Goal: Complete application form

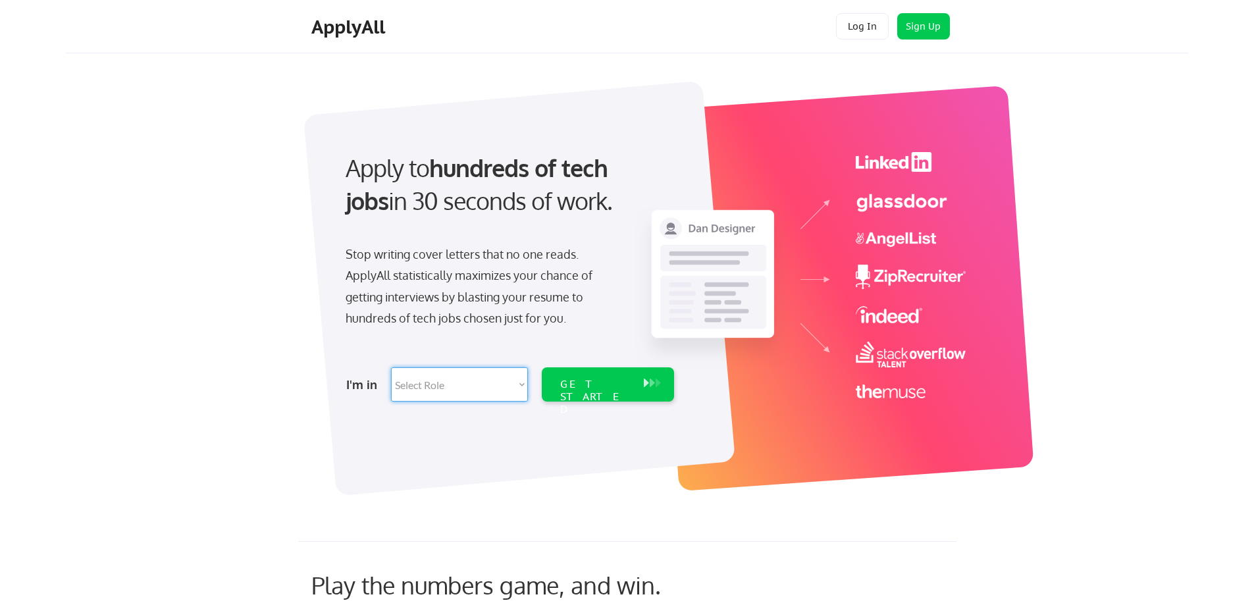
click at [522, 385] on select "Select Role Software Engineering Product Management Customer Success Sales UI/U…" at bounding box center [459, 384] width 137 height 34
select select ""sales0""
click at [391, 367] on select "Select Role Software Engineering Product Management Customer Success Sales UI/U…" at bounding box center [459, 384] width 137 height 34
select select ""sales0""
click at [603, 388] on div "GET STARTED" at bounding box center [595, 397] width 70 height 38
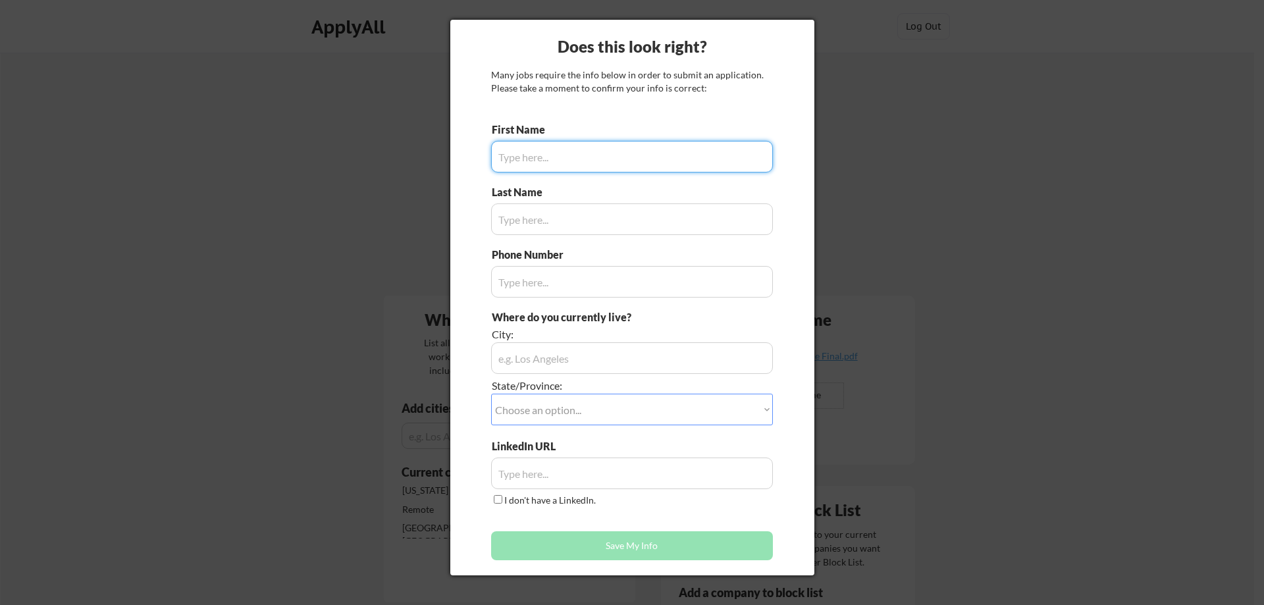
click at [676, 156] on input "input" at bounding box center [632, 157] width 282 height 32
type input "Jason"
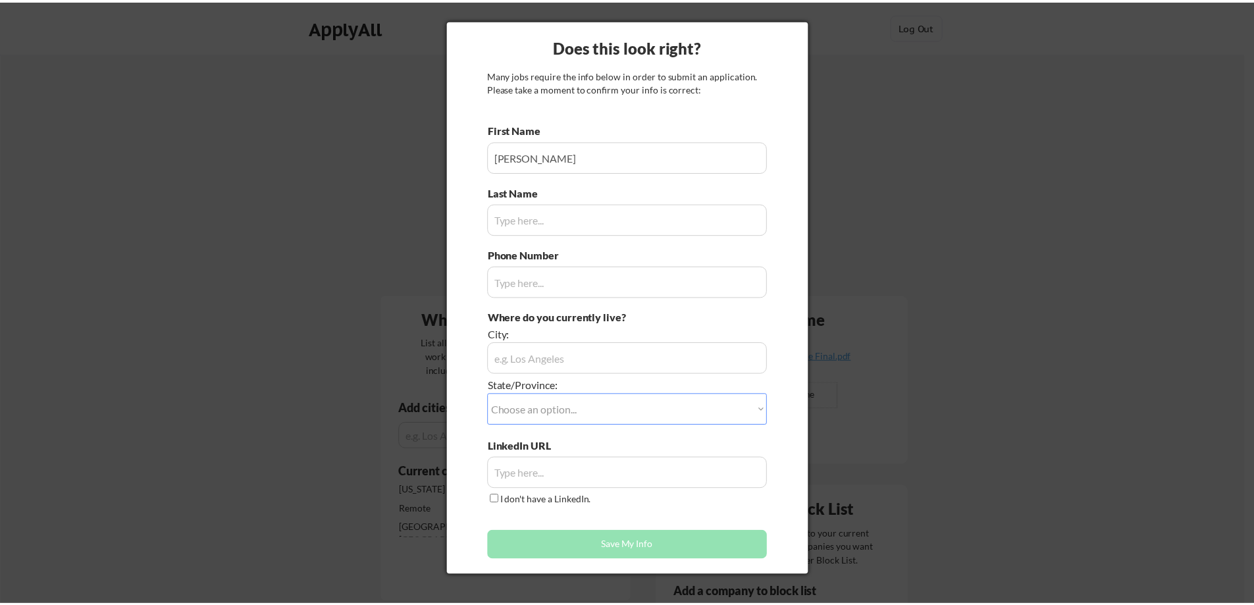
scroll to position [929, 0]
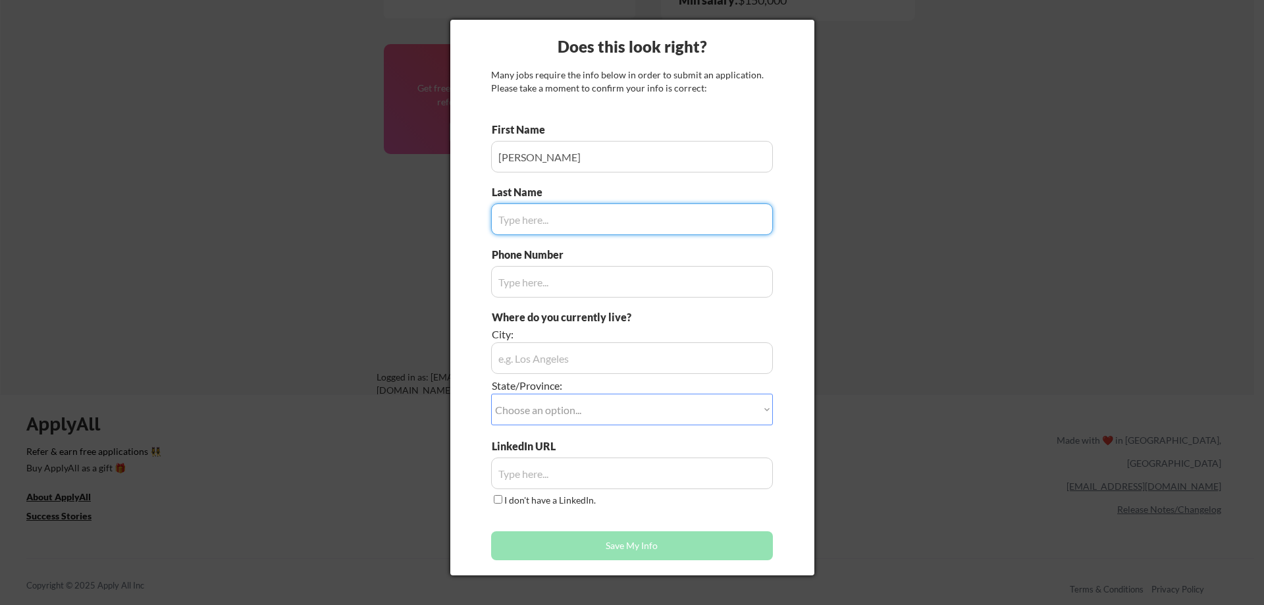
click at [630, 218] on input "input" at bounding box center [632, 219] width 282 height 32
type input "Tonkyro"
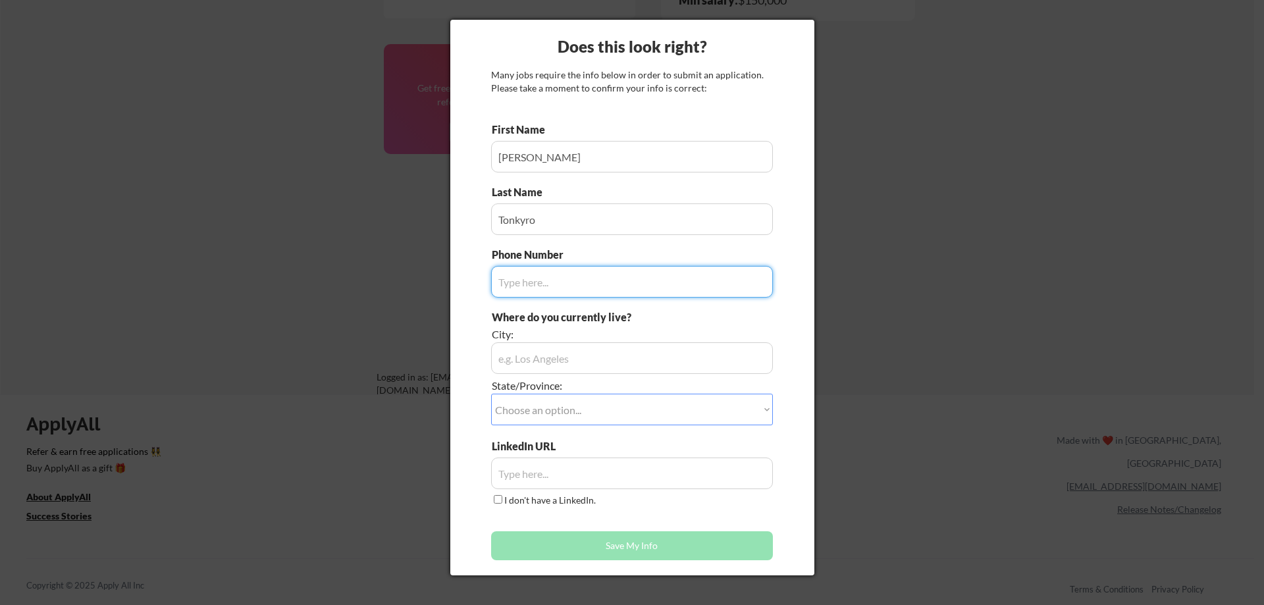
click at [593, 282] on input "input" at bounding box center [632, 282] width 282 height 32
type input "813-495-7177"
click at [639, 352] on input "input" at bounding box center [632, 358] width 282 height 32
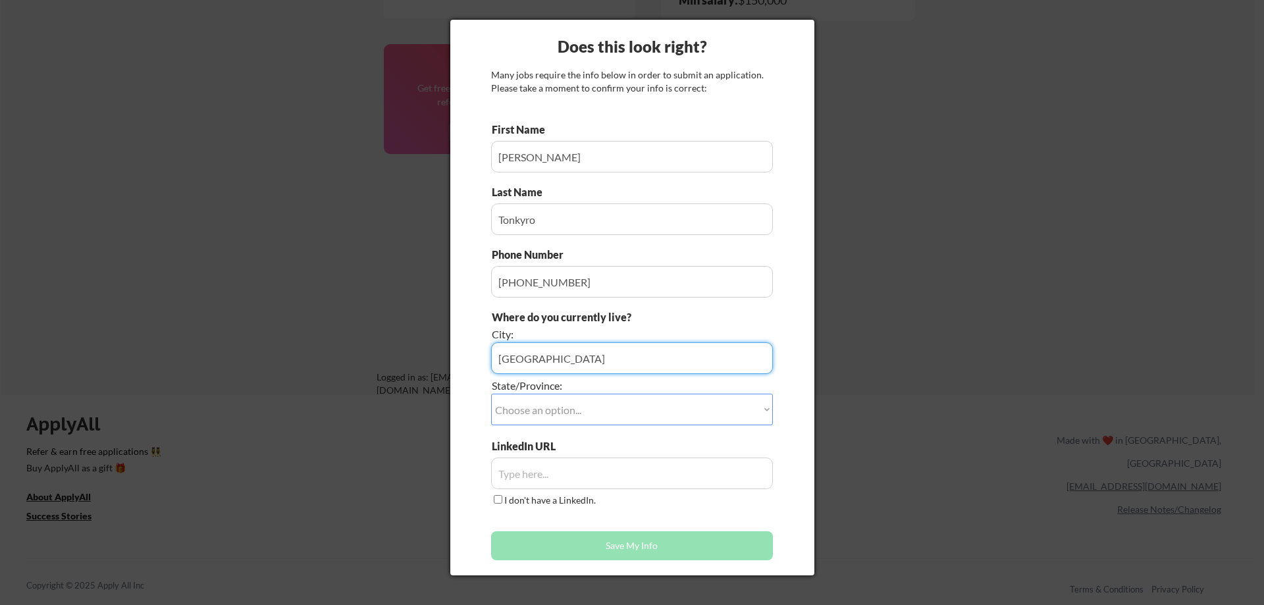
type input "Tampa"
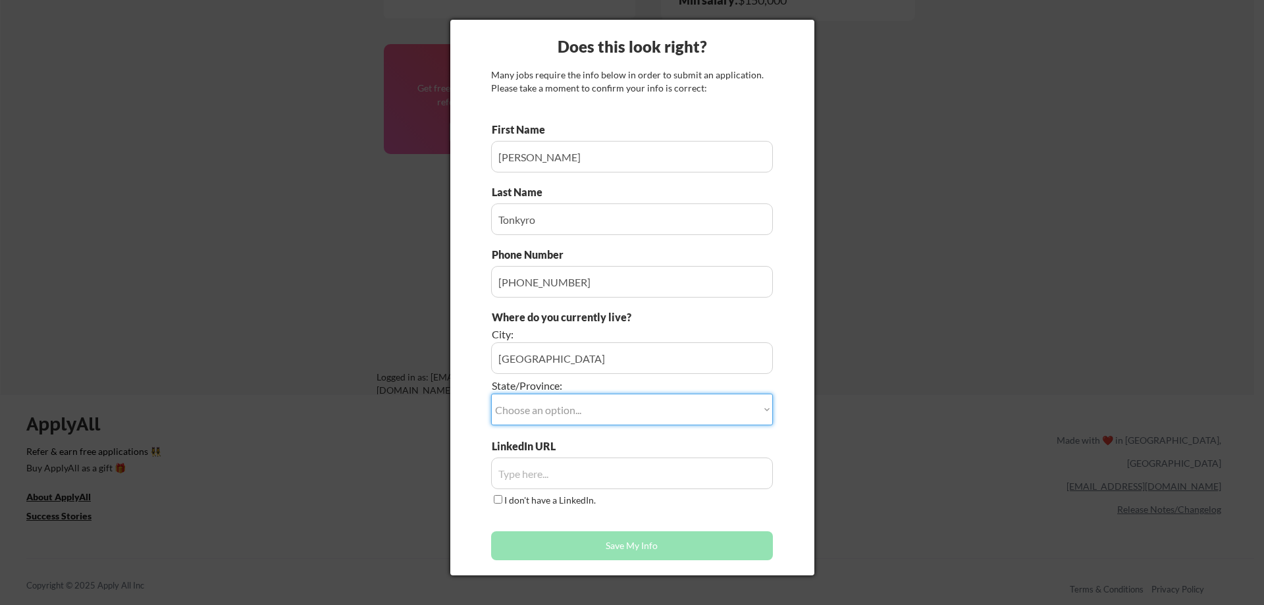
select select ""Florida""
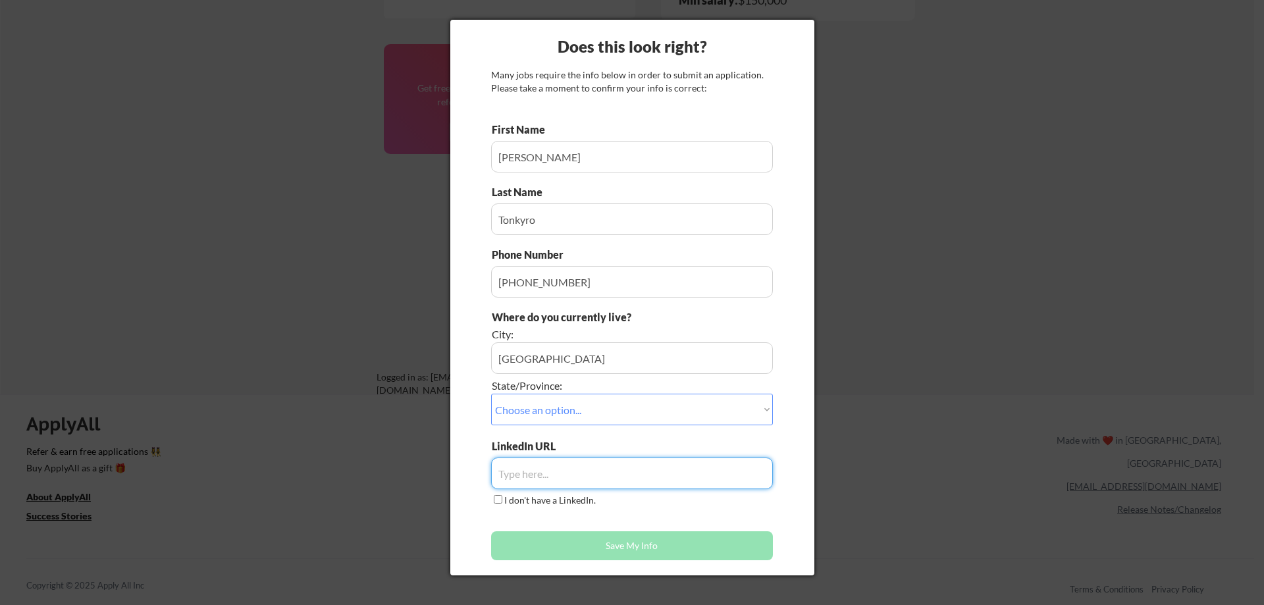
click at [577, 474] on input "input" at bounding box center [632, 474] width 282 height 32
paste input "https://www.linkedin.com/in/jason-tonkyro/"
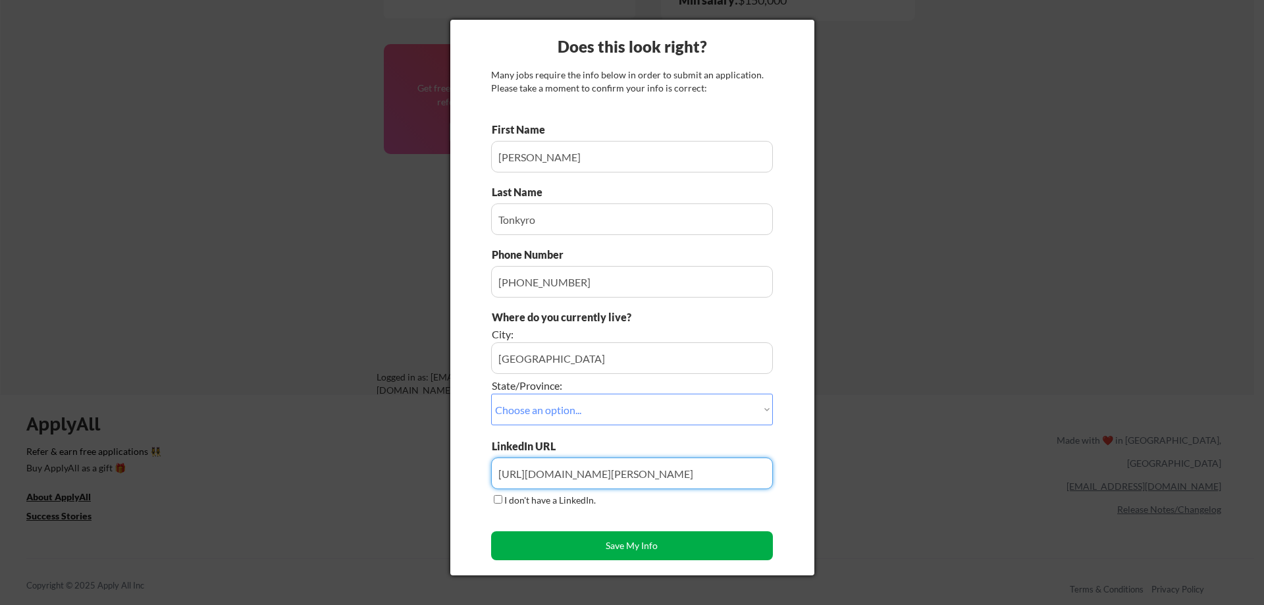
type input "https://www.linkedin.com/in/jason-tonkyro"
click at [641, 540] on button "Save My Info" at bounding box center [632, 545] width 282 height 29
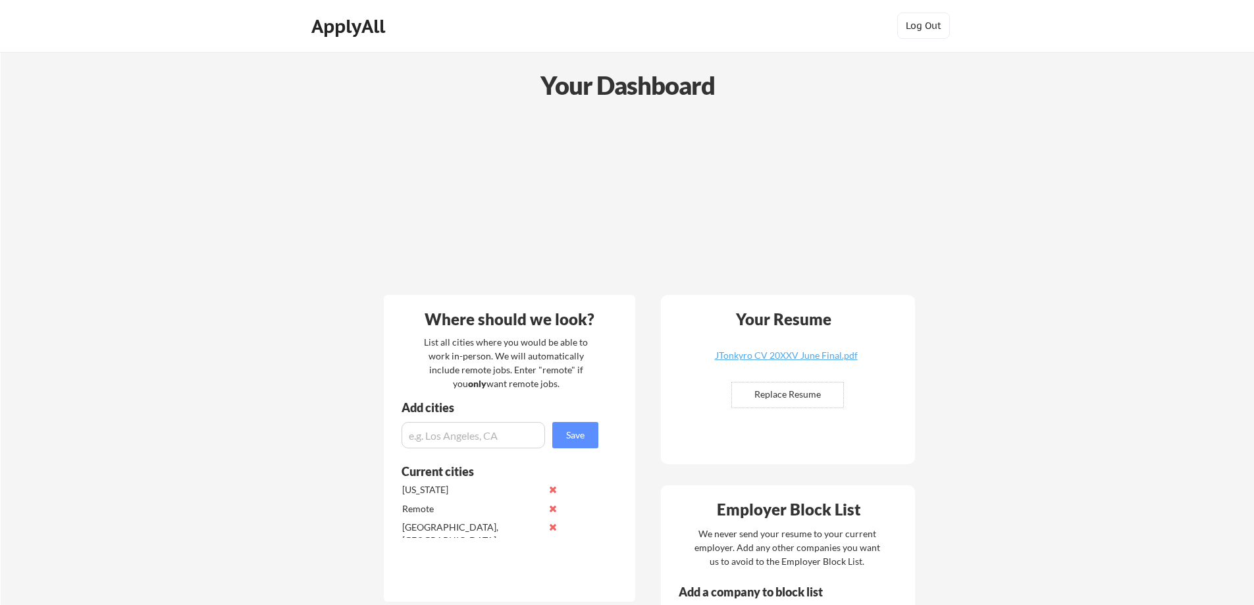
scroll to position [0, 0]
click at [796, 394] on input "file" at bounding box center [787, 395] width 111 height 25
type input "C:\fakepath\JTonkyro CV 20XXV 09 2025.pdf"
click at [358, 28] on div "ApplyAll" at bounding box center [350, 27] width 78 height 22
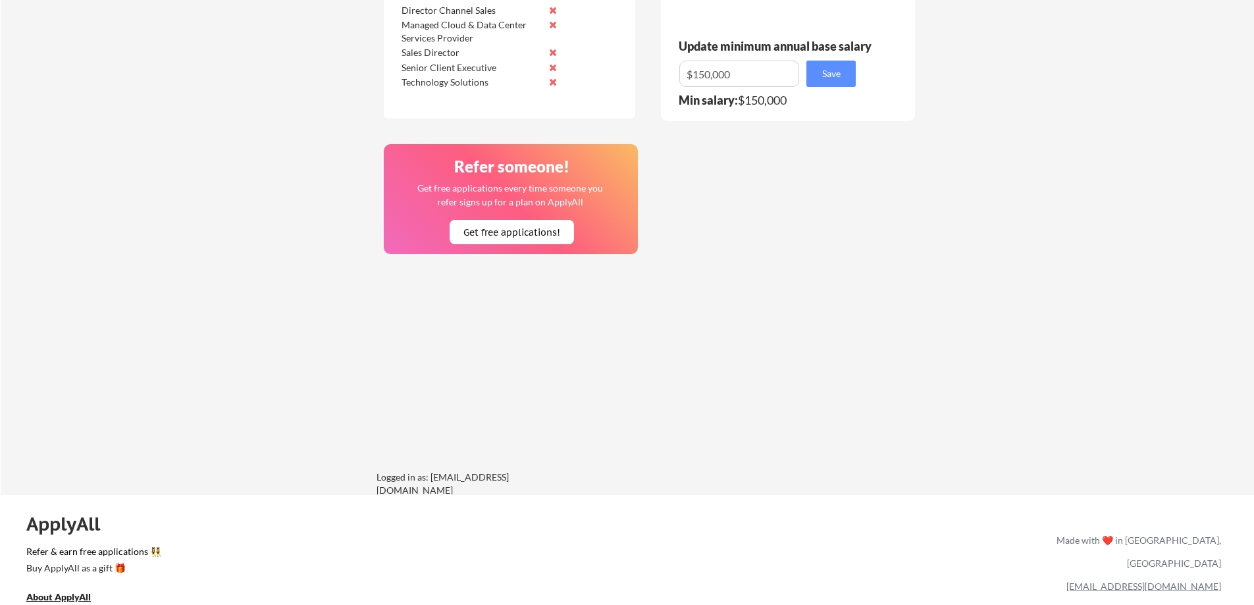
scroll to position [922, 0]
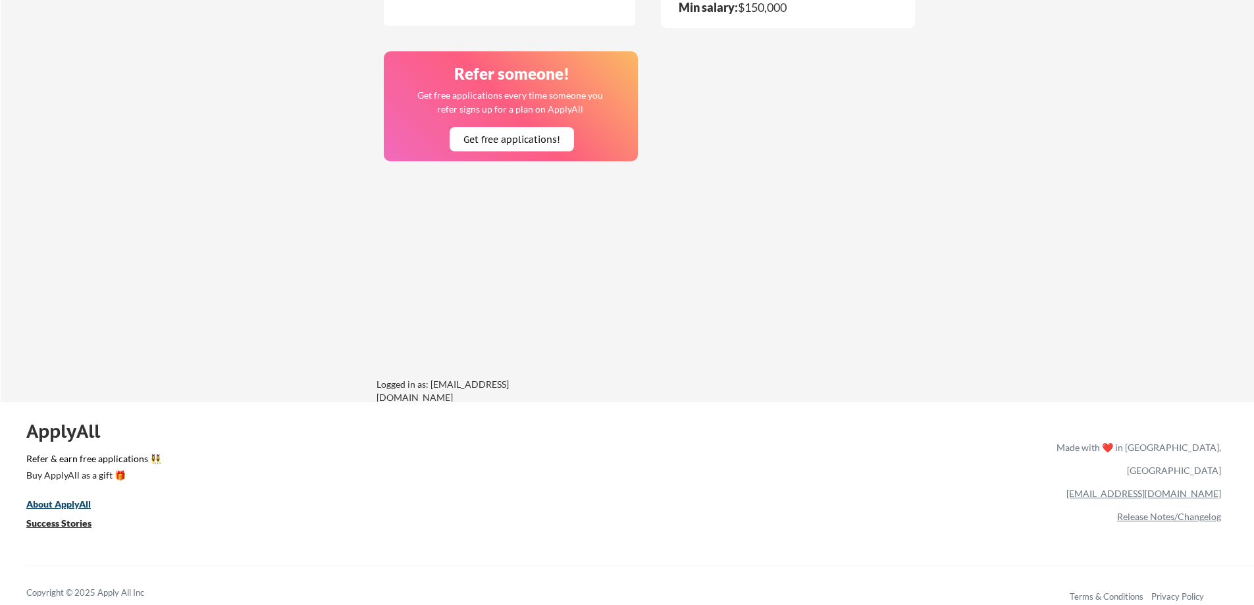
click at [65, 500] on u "About ApplyAll" at bounding box center [58, 504] width 65 height 11
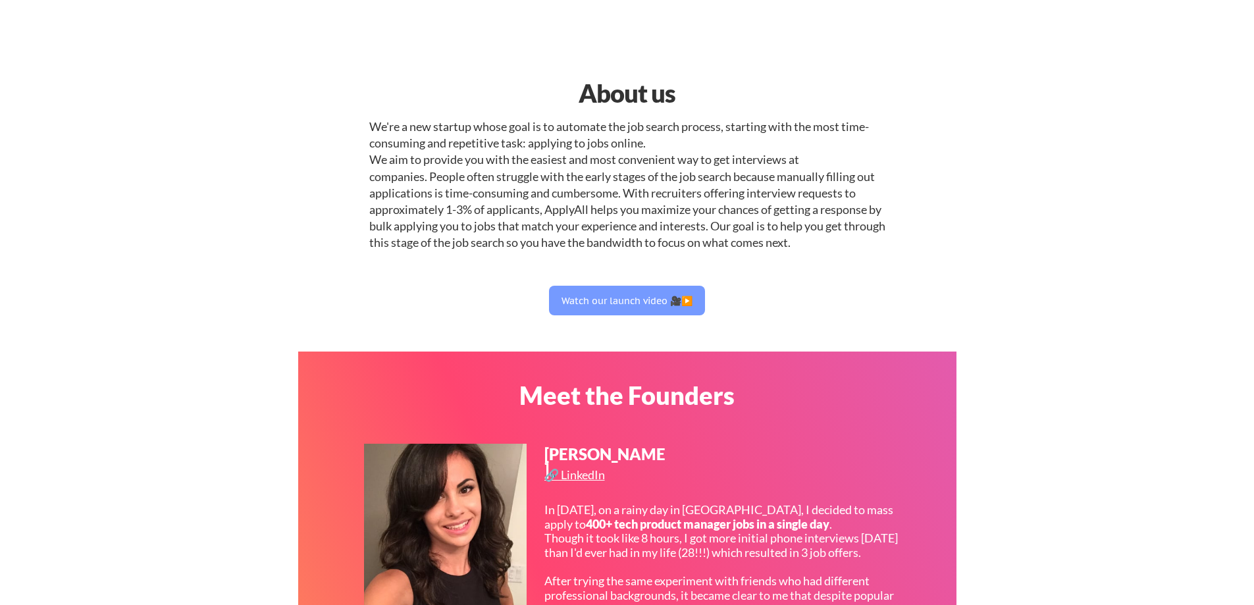
select select ""it_security""
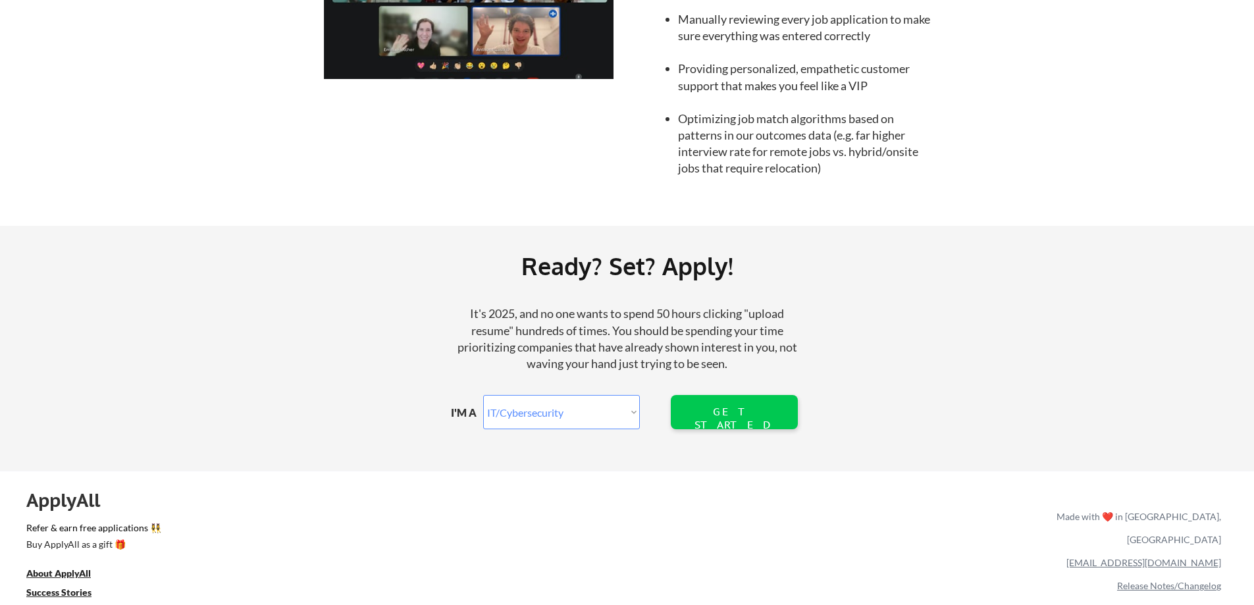
scroll to position [1383, 0]
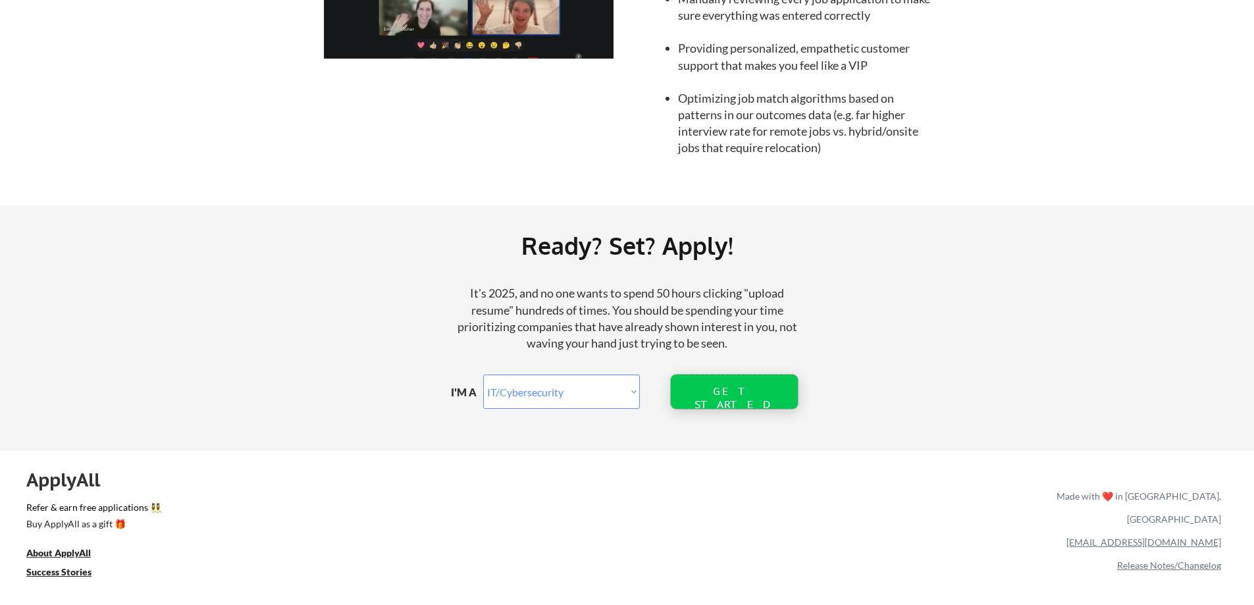
click at [728, 386] on div "GET STARTED" at bounding box center [734, 397] width 84 height 25
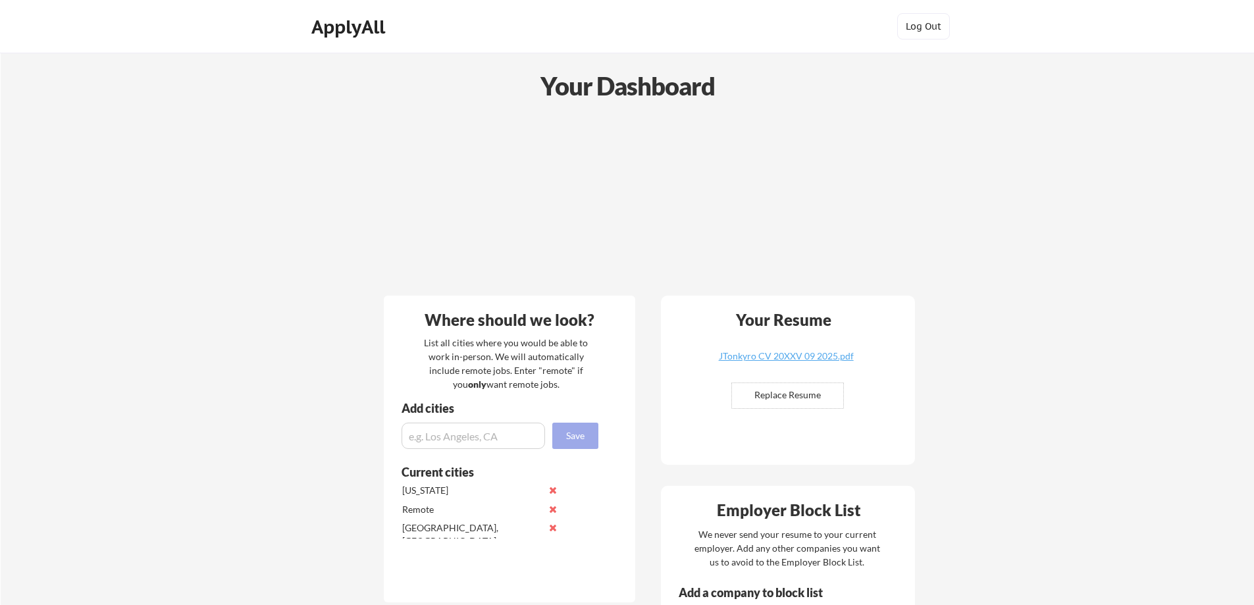
click at [567, 430] on button "Save" at bounding box center [576, 436] width 46 height 26
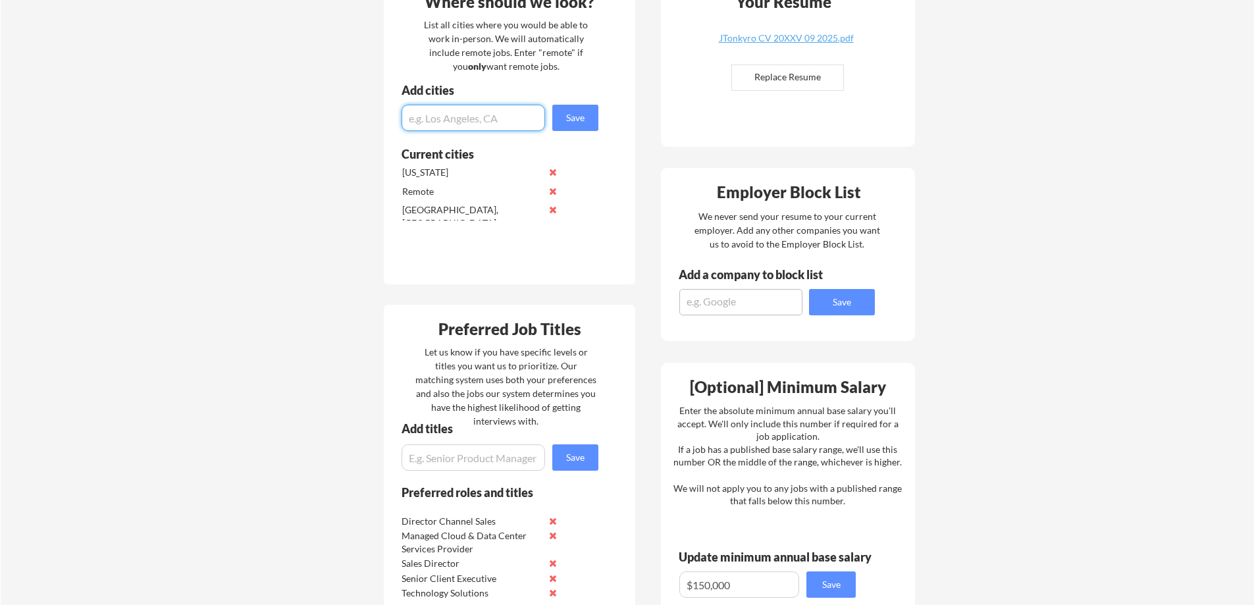
scroll to position [329, 0]
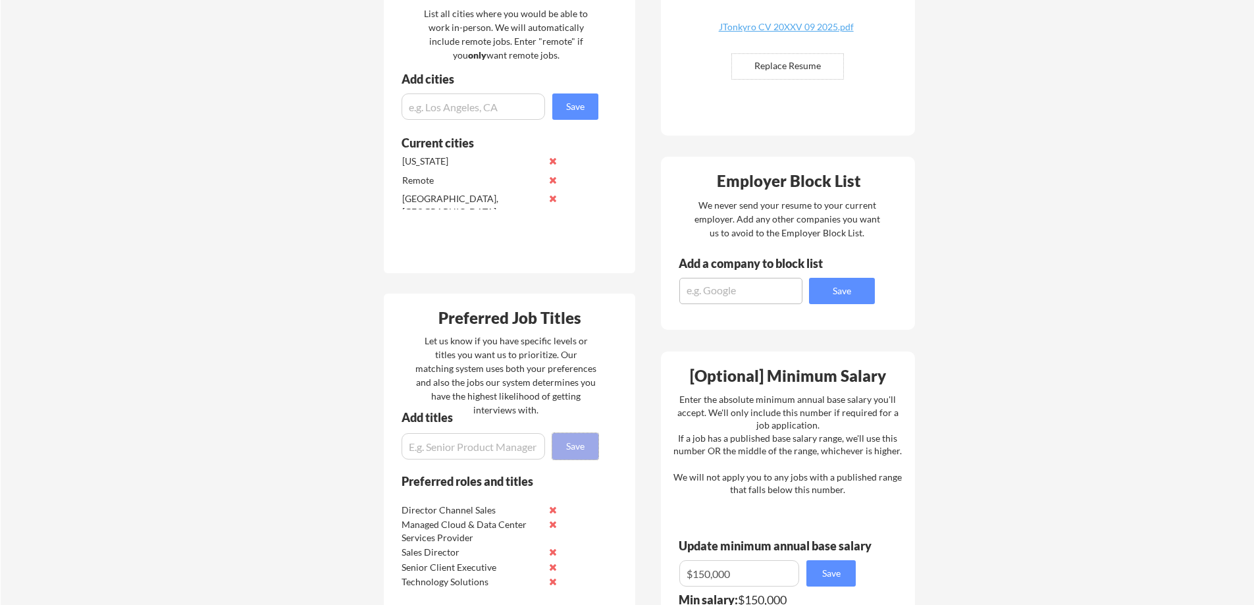
click at [575, 443] on button "Save" at bounding box center [576, 446] width 46 height 26
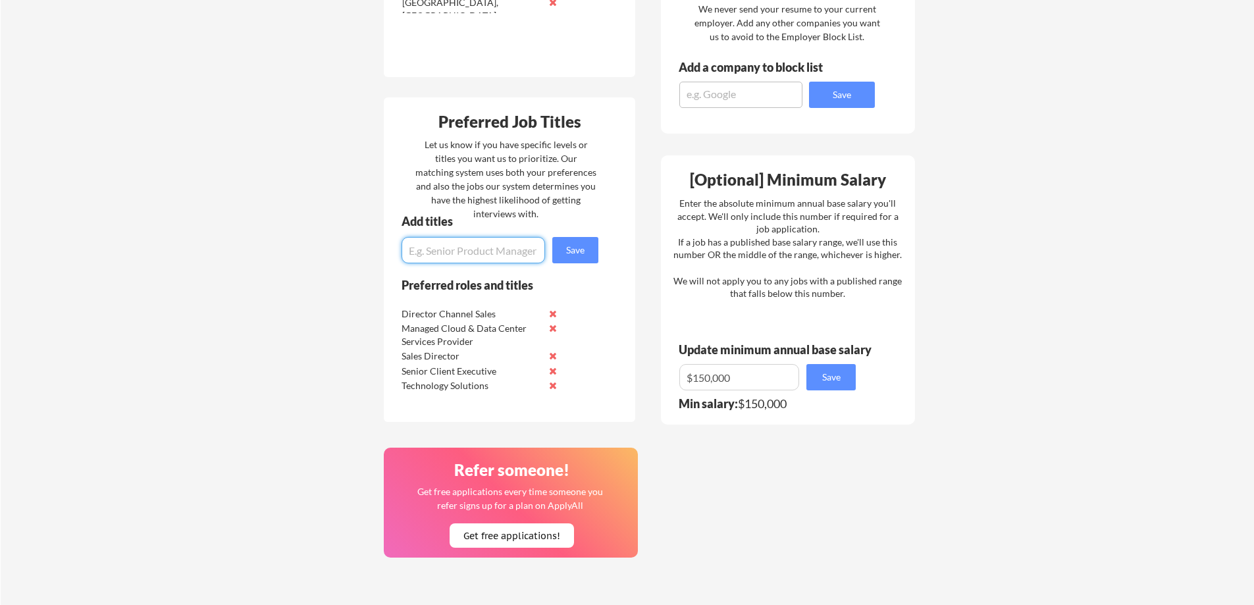
scroll to position [527, 0]
click at [827, 379] on button "Save" at bounding box center [831, 376] width 49 height 26
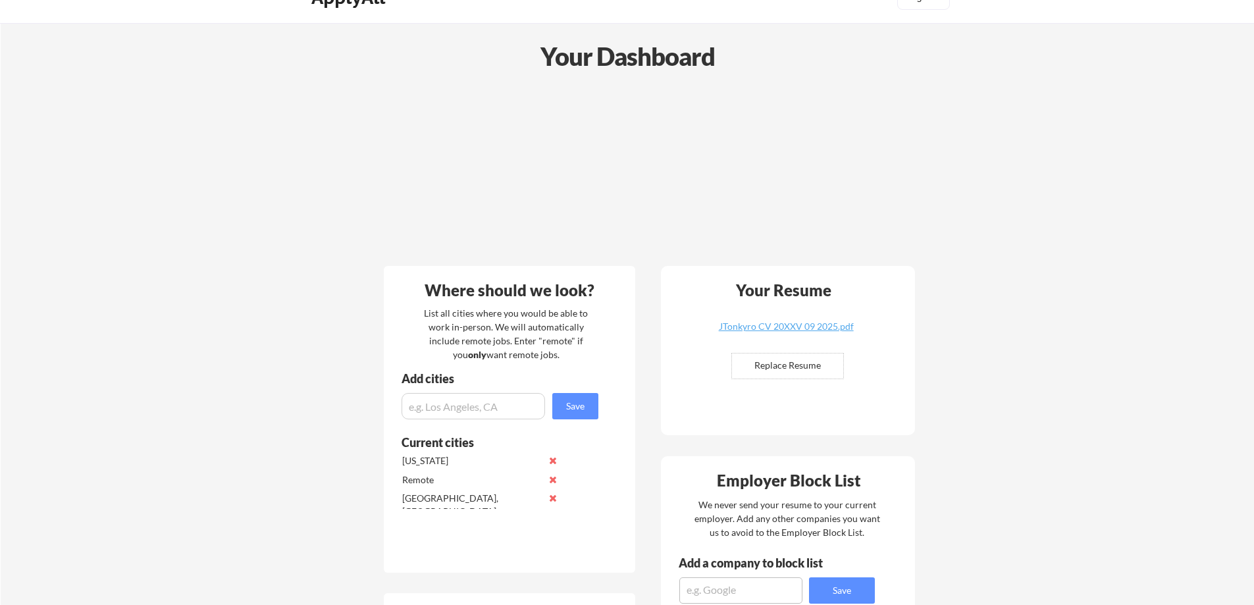
scroll to position [0, 0]
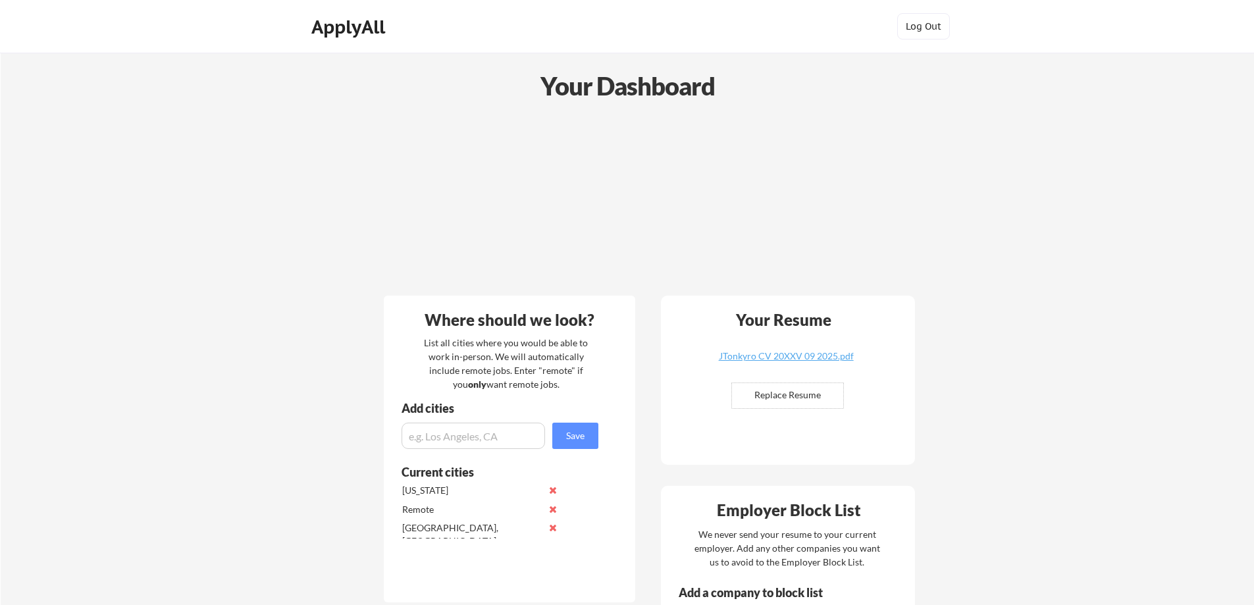
click at [372, 26] on div "ApplyAll" at bounding box center [350, 27] width 78 height 22
click at [385, 30] on div "ApplyAll" at bounding box center [350, 27] width 78 height 22
click at [598, 95] on div "Your Dashboard" at bounding box center [627, 86] width 1253 height 38
click at [927, 27] on button "Log Out" at bounding box center [924, 26] width 53 height 26
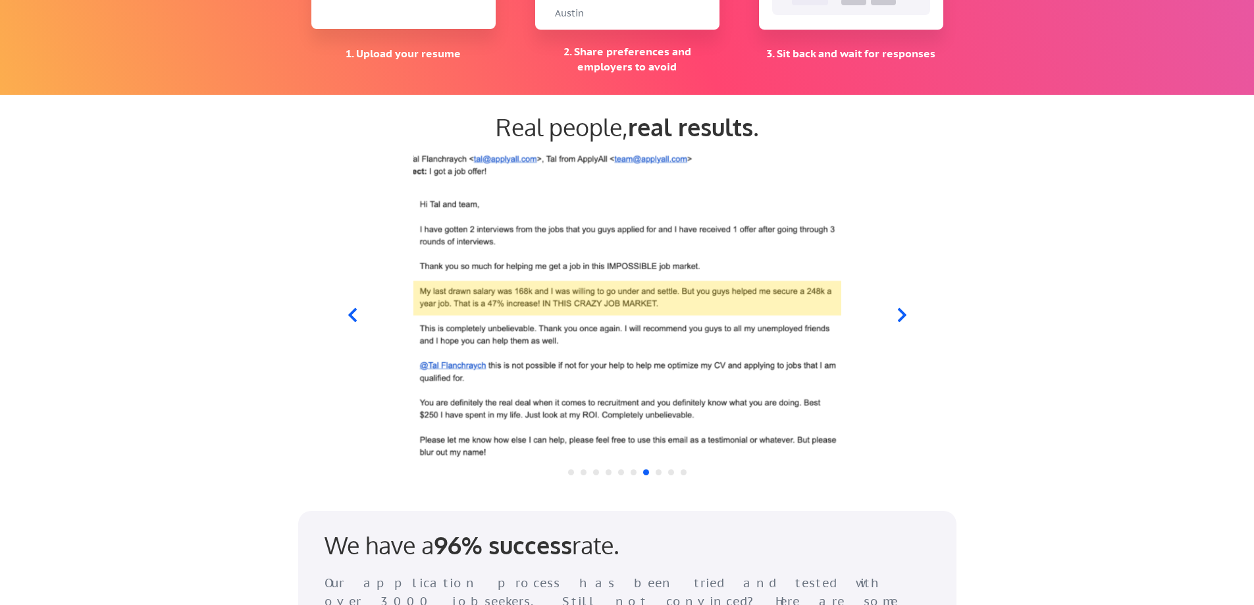
scroll to position [1173, 0]
